Goal: Complete application form: Complete application form

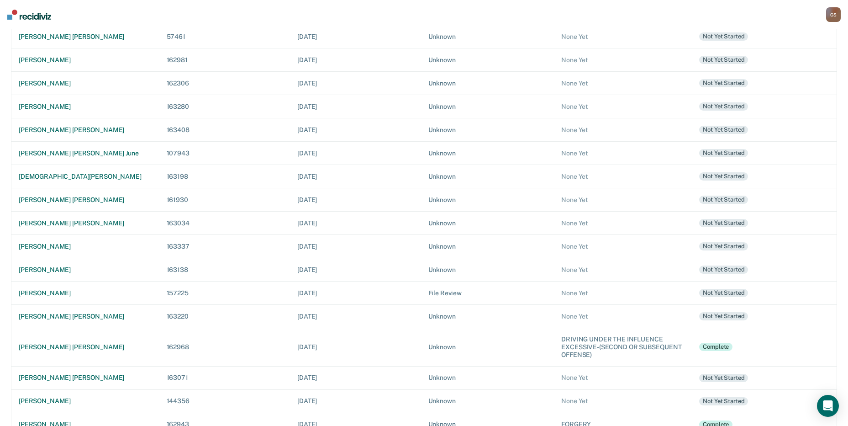
scroll to position [211, 0]
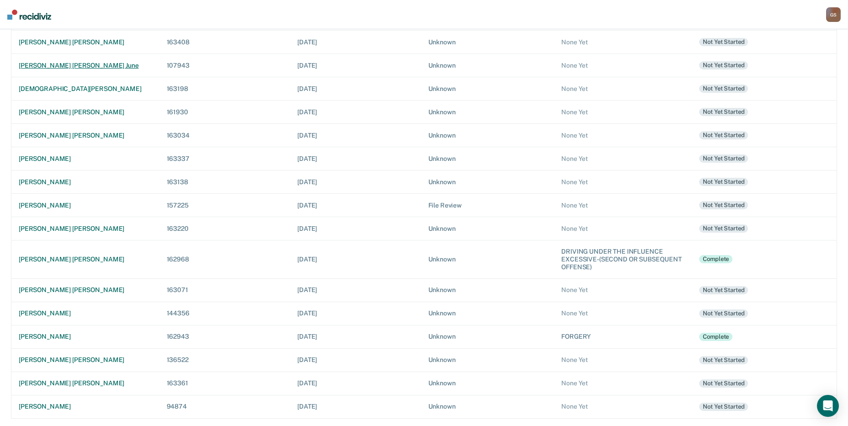
click at [54, 64] on div "[PERSON_NAME] [PERSON_NAME] june" at bounding box center [85, 66] width 133 height 8
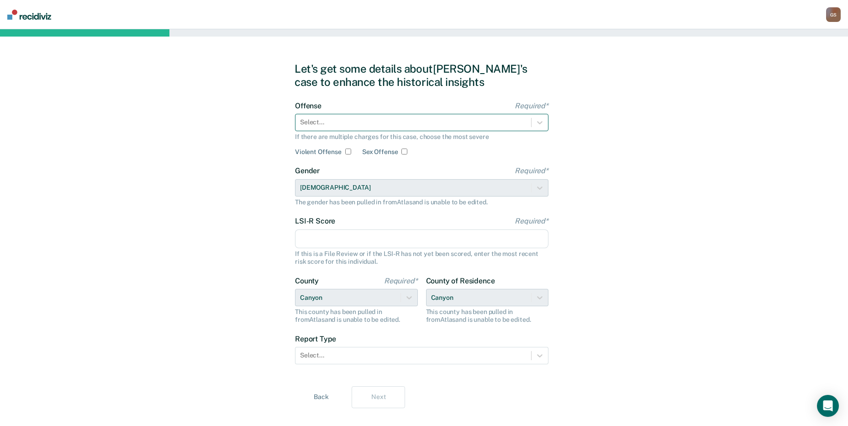
click at [365, 129] on div "Select..." at bounding box center [414, 122] width 236 height 13
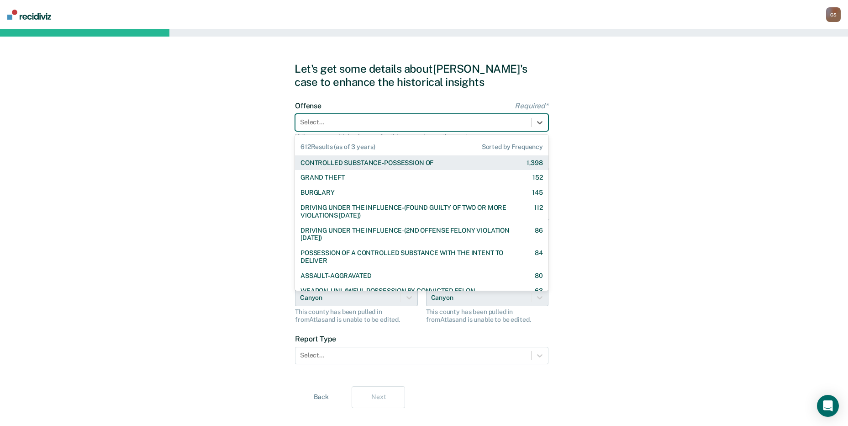
click at [365, 129] on div "Select..." at bounding box center [414, 122] width 236 height 13
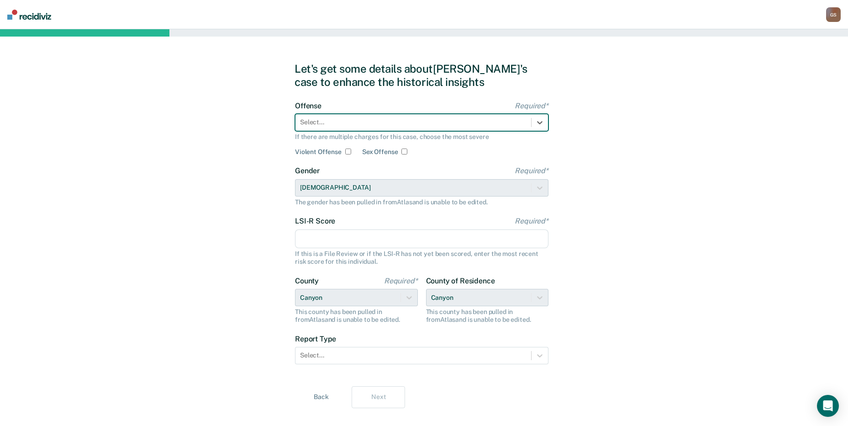
click at [365, 129] on div "Select..." at bounding box center [414, 122] width 236 height 13
click at [367, 126] on div at bounding box center [413, 122] width 227 height 10
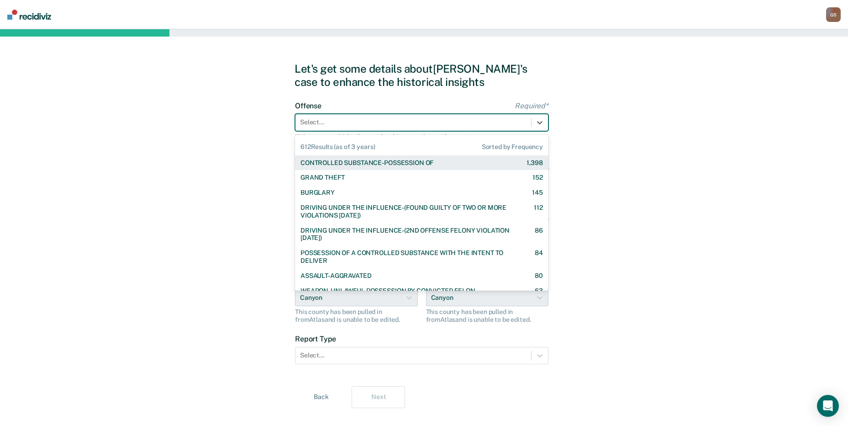
click at [374, 158] on div "CONTROLLED SUBSTANCE-POSSESSION OF 1,398" at bounding box center [422, 162] width 254 height 15
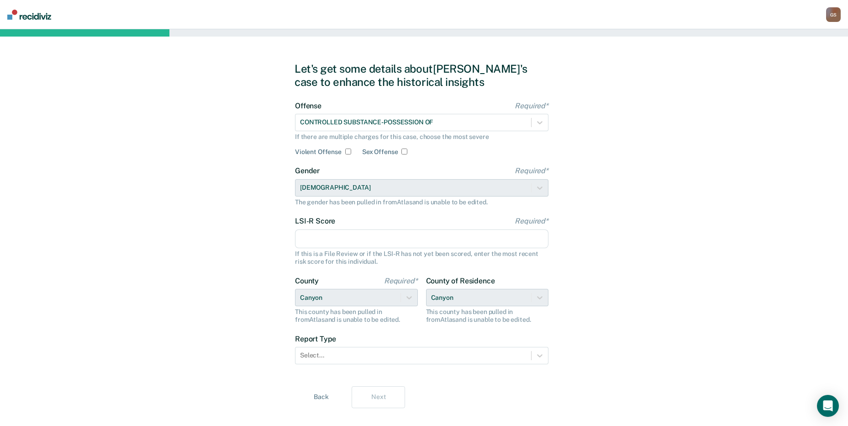
click at [346, 232] on input "LSI-R Score Required*" at bounding box center [422, 238] width 254 height 19
type input "36"
click at [336, 353] on div at bounding box center [413, 355] width 227 height 10
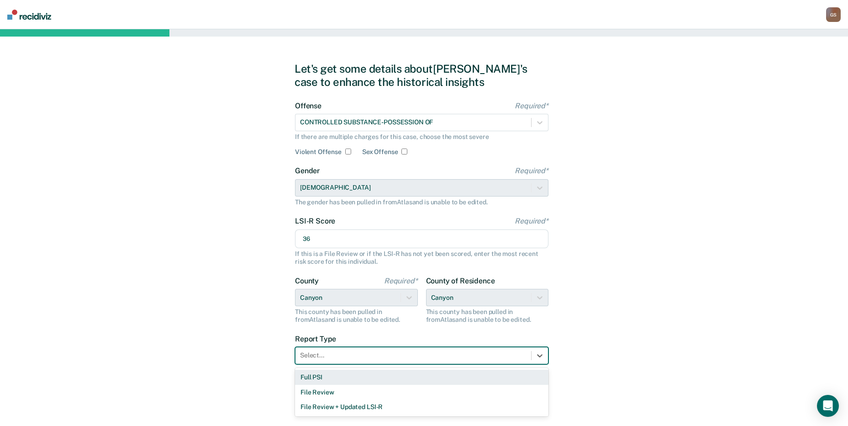
click at [325, 371] on div "Full PSI" at bounding box center [422, 377] width 254 height 15
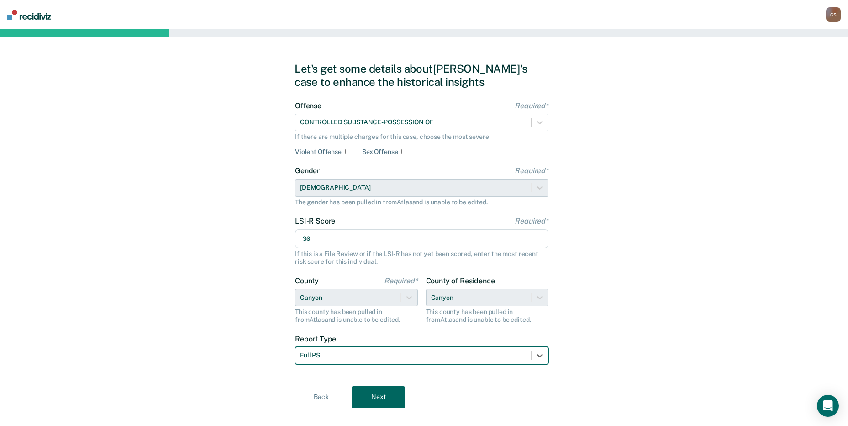
click at [384, 398] on button "Next" at bounding box center [378, 397] width 53 height 22
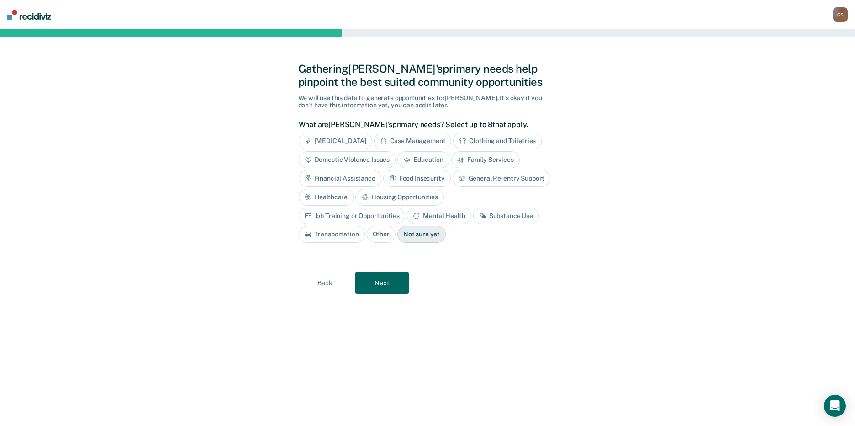
click at [436, 131] on div "What are [PERSON_NAME]'s primary needs? Select up to 8 that apply. [MEDICAL_DAT…" at bounding box center [426, 185] width 254 height 130
click at [423, 140] on div "Case Management" at bounding box center [413, 140] width 78 height 17
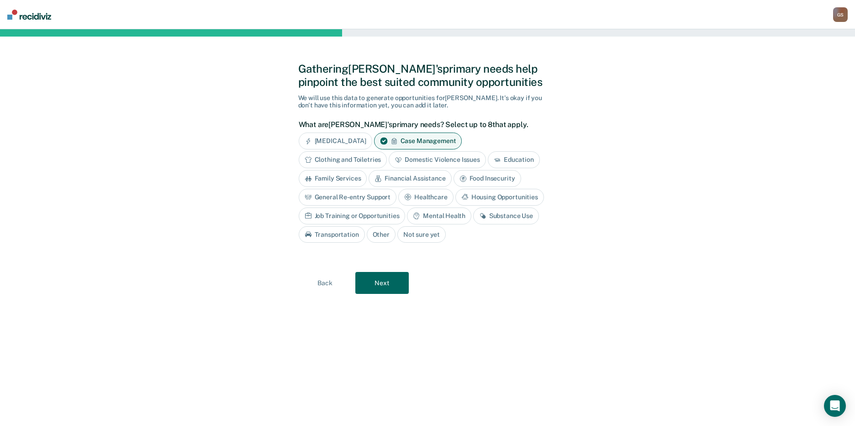
click at [414, 176] on div "Financial Assistance" at bounding box center [410, 178] width 83 height 17
click at [468, 206] on div "[MEDICAL_DATA] Case Management Clothing and Toiletries Domestic Violence Issues…" at bounding box center [426, 187] width 254 height 110
click at [474, 197] on div "Housing Opportunities" at bounding box center [499, 197] width 89 height 17
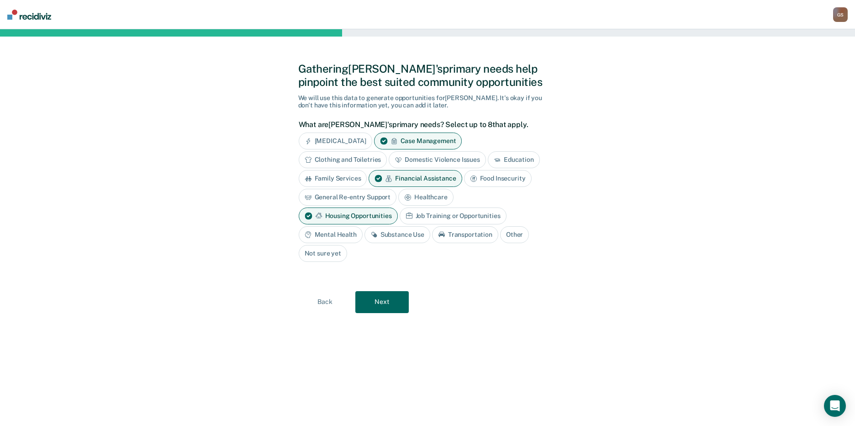
click at [454, 213] on div "Job Training or Opportunities" at bounding box center [453, 215] width 107 height 17
click at [334, 229] on div "Mental Health" at bounding box center [331, 234] width 64 height 17
click at [418, 228] on div "Substance Use" at bounding box center [408, 234] width 66 height 17
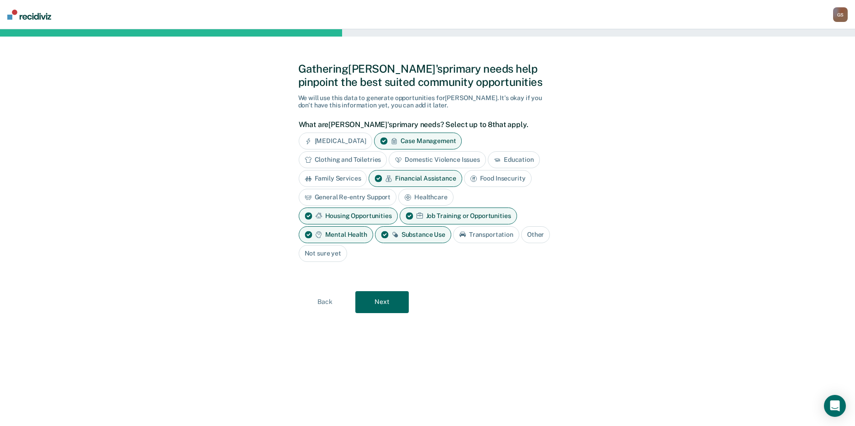
click at [384, 303] on button "Next" at bounding box center [381, 302] width 53 height 22
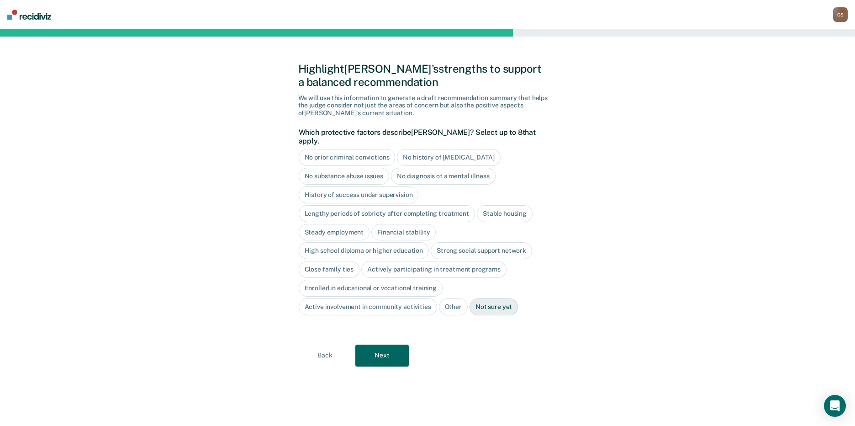
click at [342, 149] on div "No prior criminal convictions" at bounding box center [347, 157] width 97 height 17
click at [342, 149] on div "No prior criminal convictions" at bounding box center [352, 157] width 107 height 17
click at [228, 197] on div "Highlight [PERSON_NAME]'s strengths to support a balanced recommendation We wil…" at bounding box center [427, 227] width 855 height 396
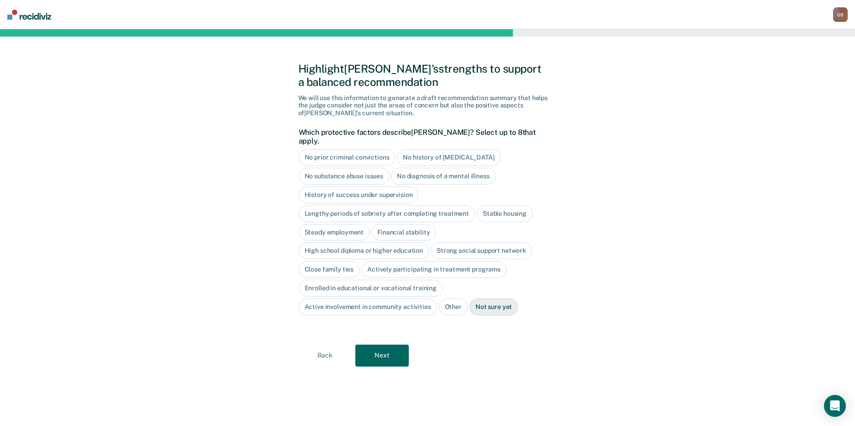
click at [426, 243] on div "High school diploma or higher education" at bounding box center [364, 250] width 131 height 17
click at [380, 347] on button "Next" at bounding box center [381, 355] width 53 height 22
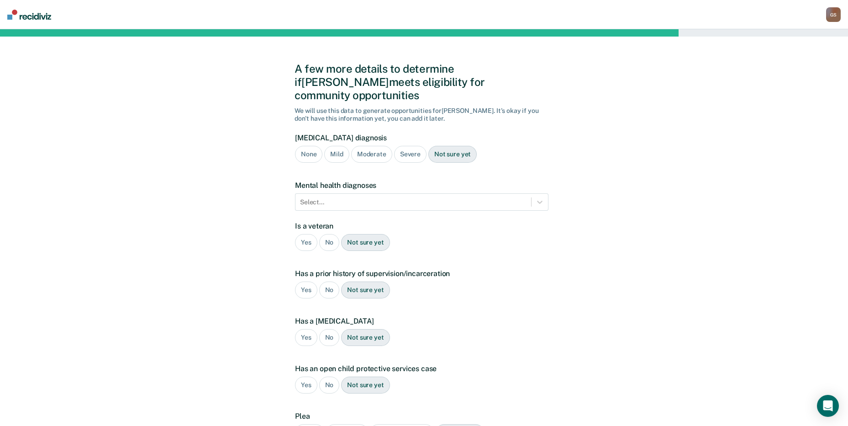
click at [410, 146] on div "Severe" at bounding box center [410, 154] width 32 height 17
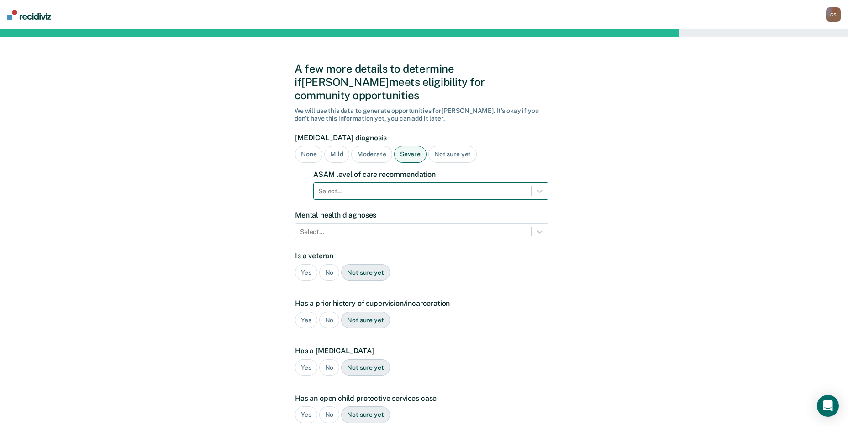
click at [381, 186] on div at bounding box center [422, 191] width 208 height 10
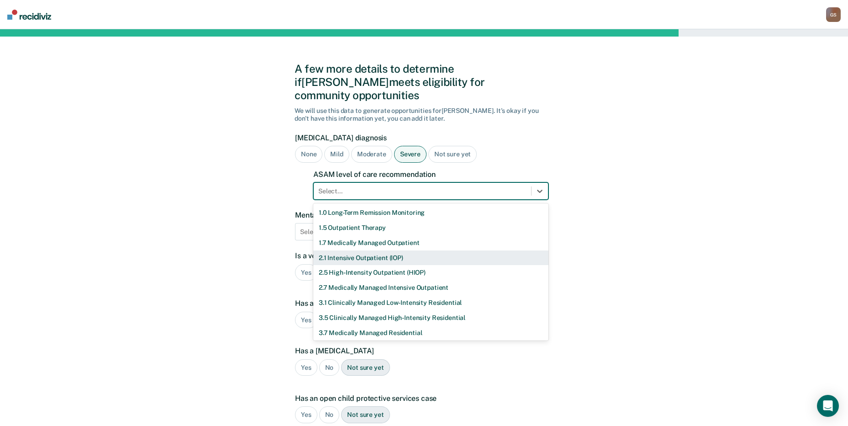
click at [344, 250] on div "2.1 Intensive Outpatient (IOP)" at bounding box center [430, 257] width 235 height 15
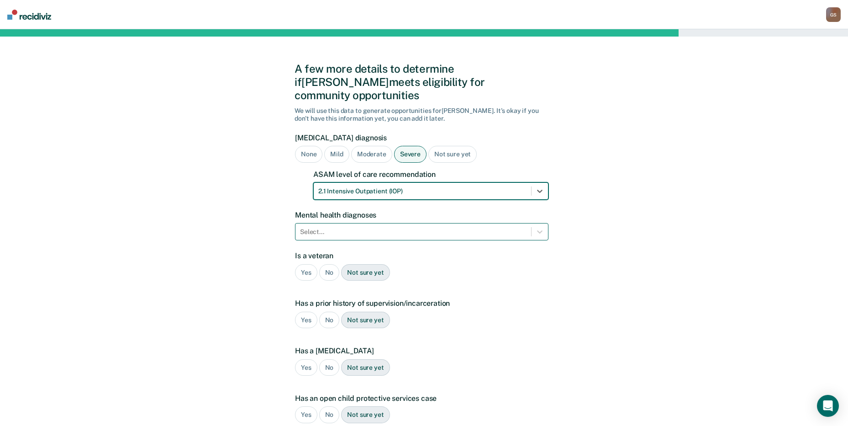
click at [367, 227] on div at bounding box center [413, 232] width 227 height 10
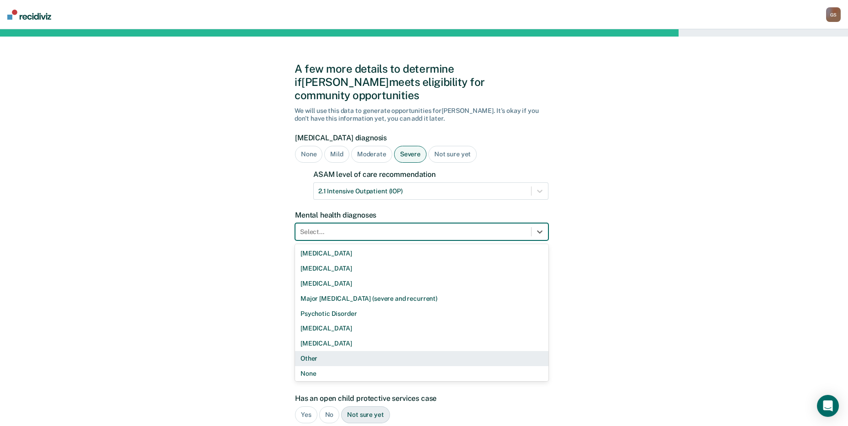
click at [325, 351] on div "Other" at bounding box center [422, 358] width 254 height 15
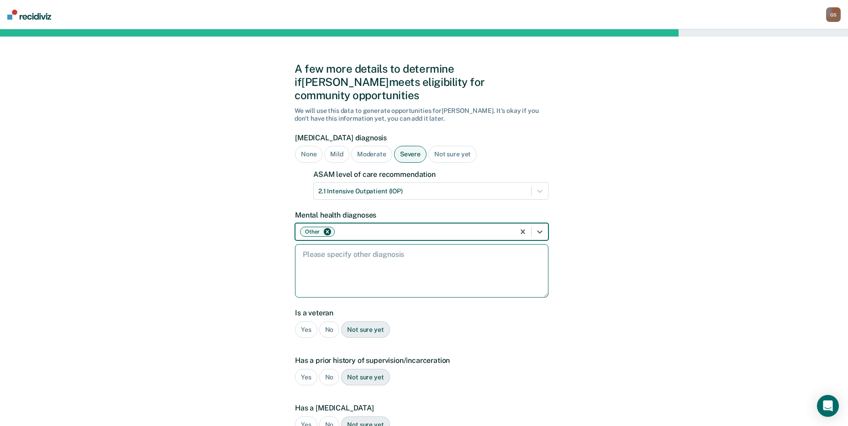
click at [367, 253] on textarea at bounding box center [422, 270] width 254 height 53
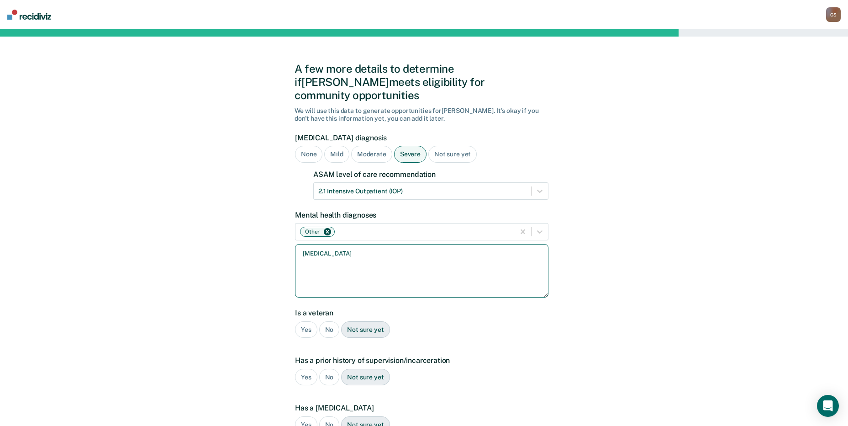
type textarea "[MEDICAL_DATA]"
click at [537, 227] on icon at bounding box center [539, 231] width 9 height 9
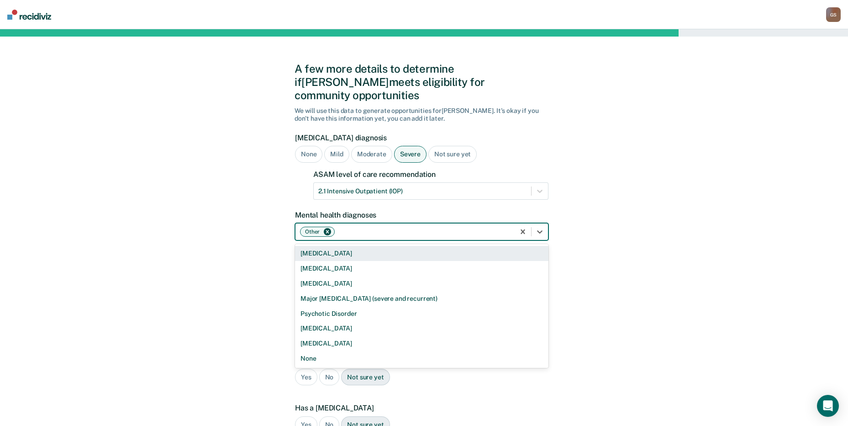
click at [335, 246] on div "[MEDICAL_DATA]" at bounding box center [422, 253] width 254 height 15
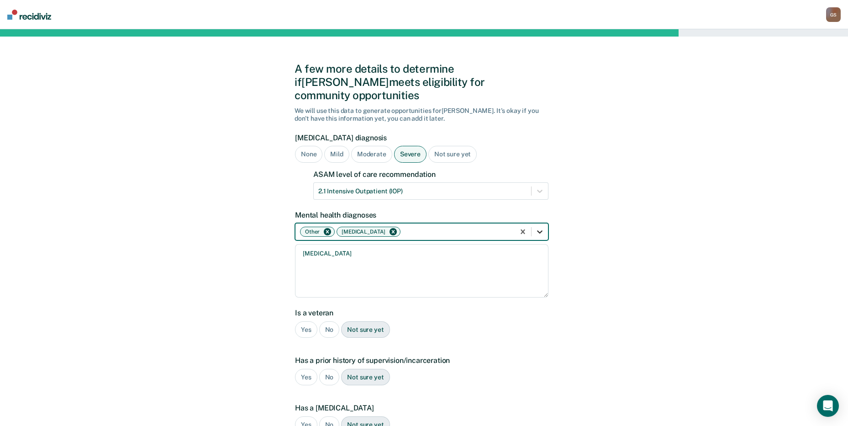
click at [537, 227] on icon at bounding box center [539, 231] width 9 height 9
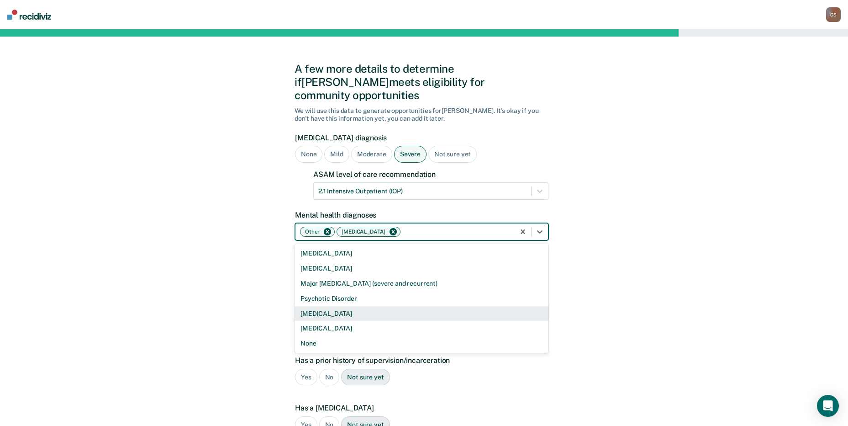
click at [324, 306] on div "[MEDICAL_DATA]" at bounding box center [422, 313] width 254 height 15
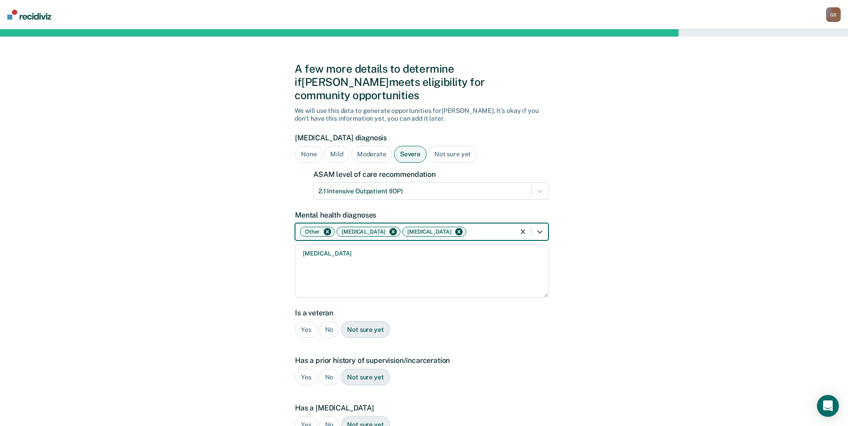
click at [650, 332] on div "A few more details to determine if [PERSON_NAME] meets eligibility for communit…" at bounding box center [424, 320] width 848 height 582
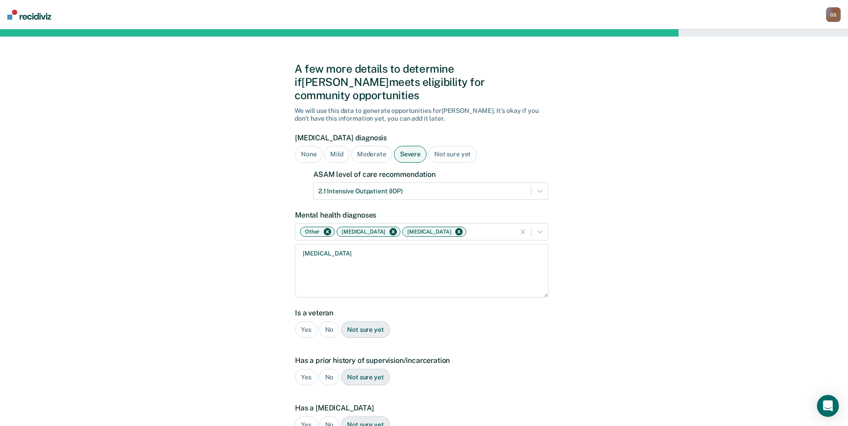
click at [304, 321] on div "Yes" at bounding box center [306, 329] width 22 height 17
click at [328, 321] on div "No" at bounding box center [329, 329] width 21 height 17
click at [296, 369] on div "Yes" at bounding box center [306, 377] width 22 height 17
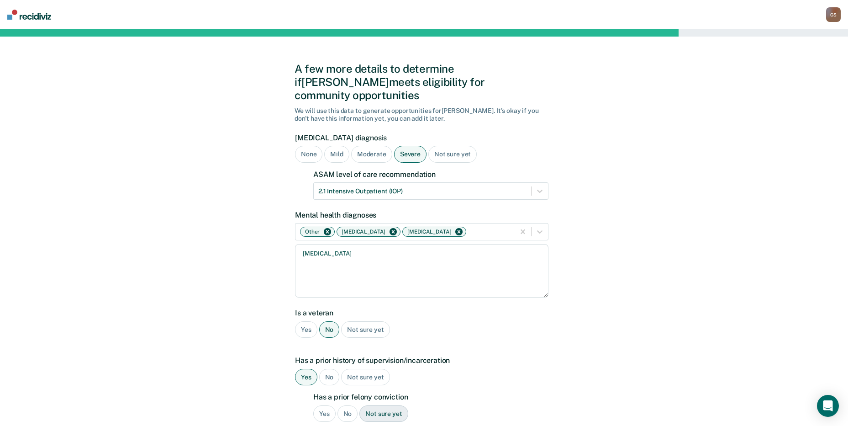
click at [329, 405] on div "Yes" at bounding box center [324, 413] width 22 height 17
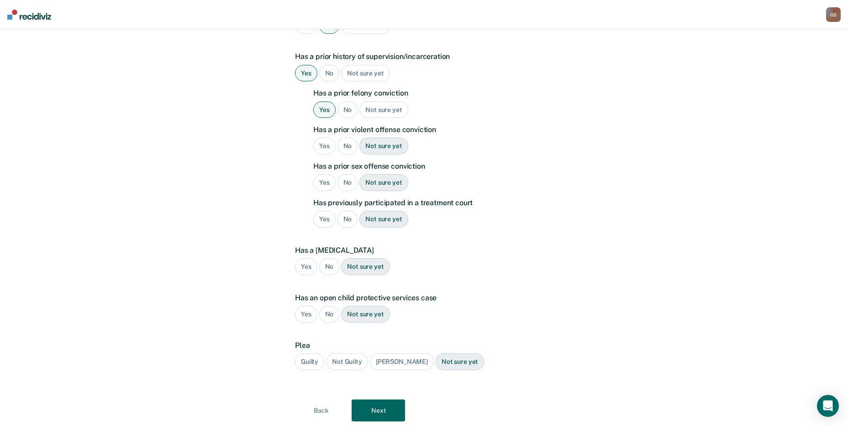
scroll to position [305, 0]
click at [316, 137] on div "Yes" at bounding box center [324, 145] width 22 height 17
click at [349, 173] on div "No" at bounding box center [348, 181] width 21 height 17
click at [322, 210] on div "Yes" at bounding box center [324, 218] width 22 height 17
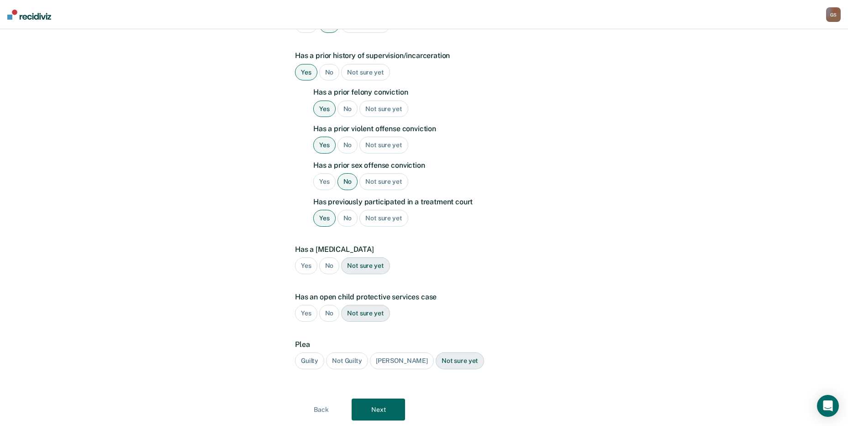
click at [327, 257] on div "No" at bounding box center [329, 265] width 21 height 17
click at [336, 305] on div "No" at bounding box center [329, 313] width 21 height 17
click at [304, 352] on div "Guilty" at bounding box center [309, 360] width 29 height 17
click at [389, 398] on button "Next" at bounding box center [378, 409] width 53 height 22
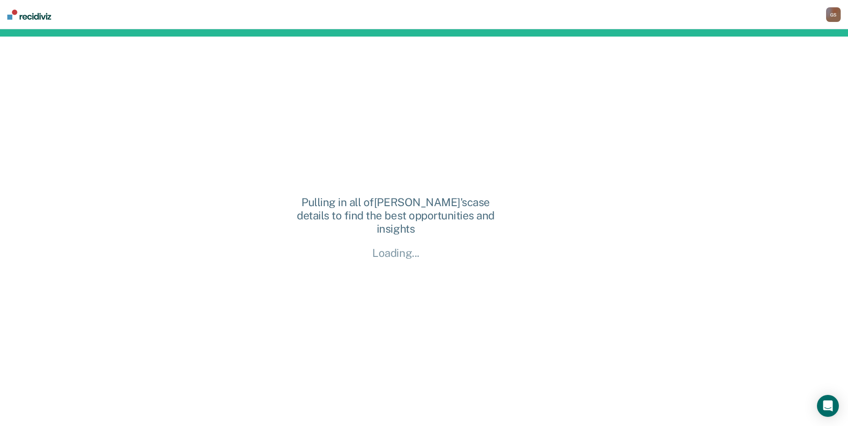
scroll to position [0, 0]
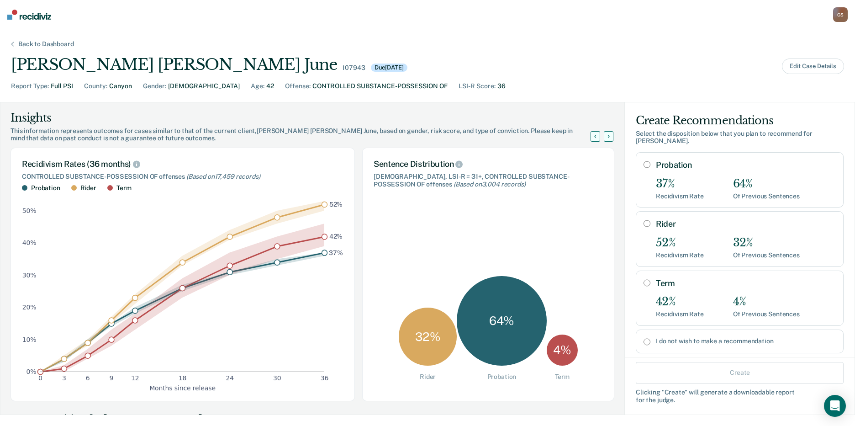
click at [644, 220] on input "Rider" at bounding box center [647, 223] width 7 height 7
radio input "true"
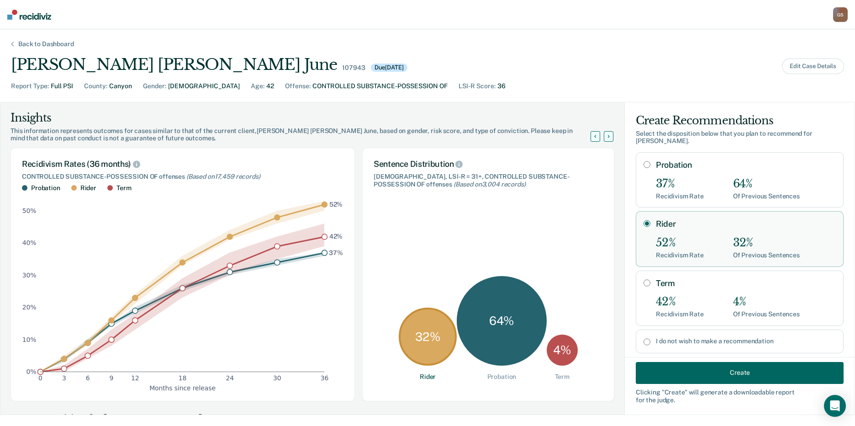
click at [702, 374] on button "Create" at bounding box center [740, 372] width 208 height 22
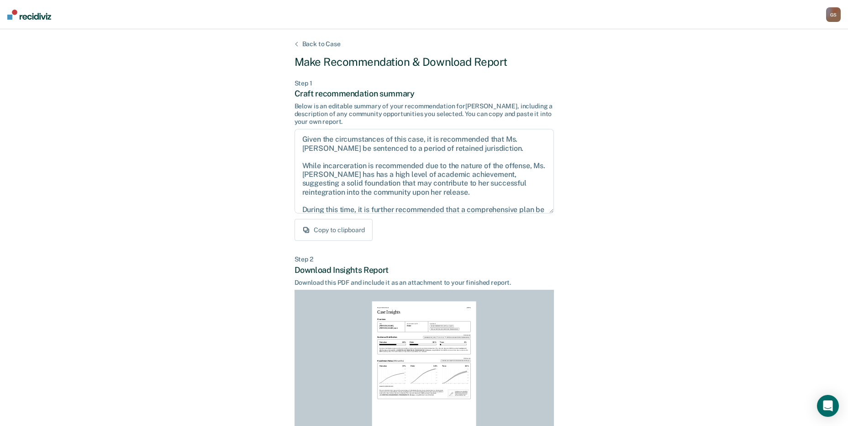
scroll to position [95, 0]
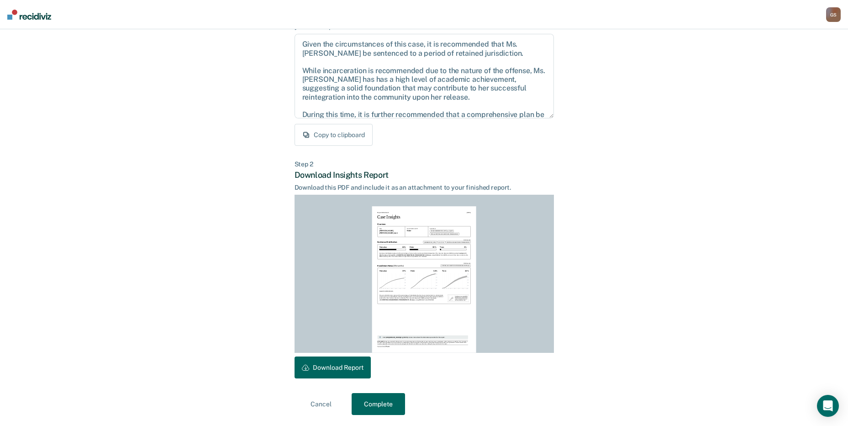
click at [325, 374] on button "Download Report" at bounding box center [333, 367] width 76 height 22
click at [388, 397] on button "Complete" at bounding box center [378, 404] width 53 height 22
